Goal: Find specific page/section: Find specific page/section

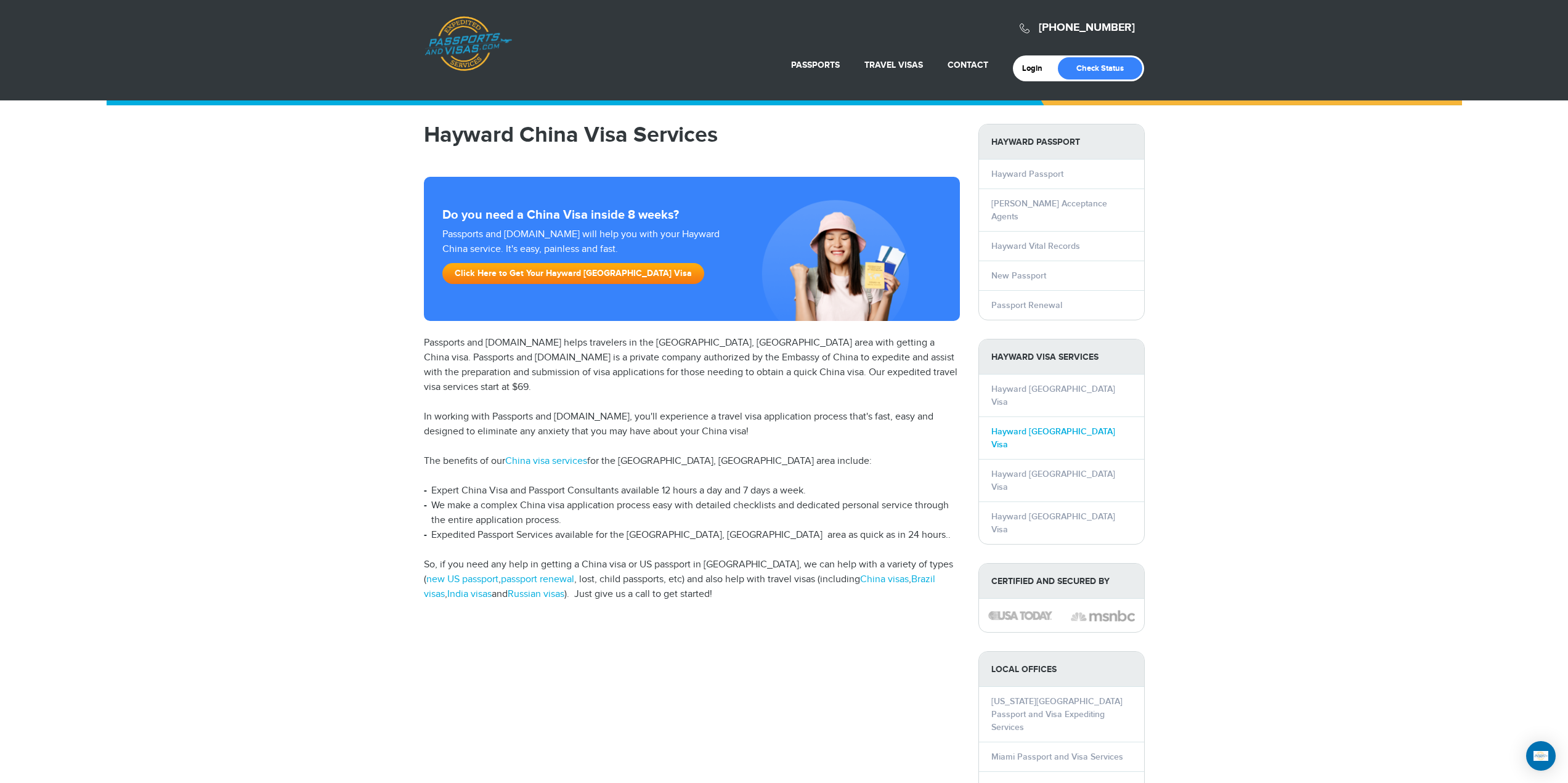
click at [1024, 426] on link "Hayward [GEOGRAPHIC_DATA] Visa" at bounding box center [1053, 438] width 124 height 23
click at [1005, 426] on link "Hayward [GEOGRAPHIC_DATA] Visa" at bounding box center [1053, 438] width 124 height 23
